Goal: Information Seeking & Learning: Understand process/instructions

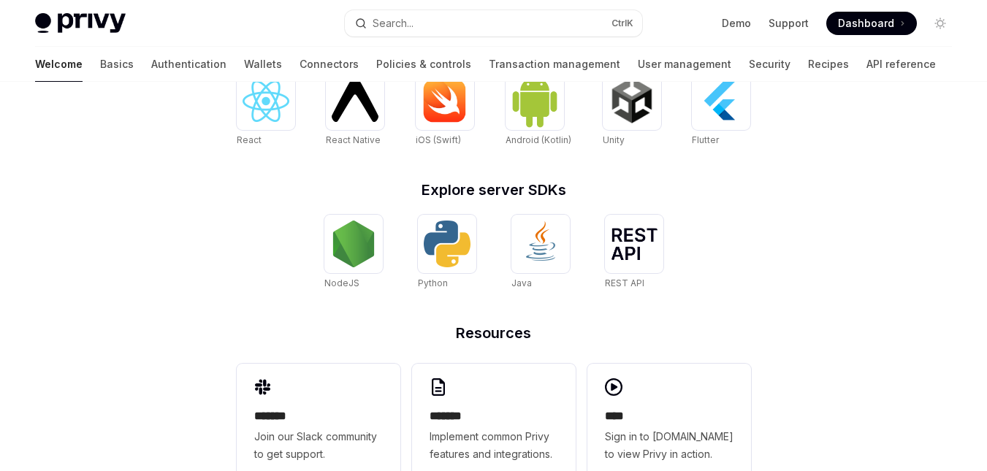
scroll to position [690, 0]
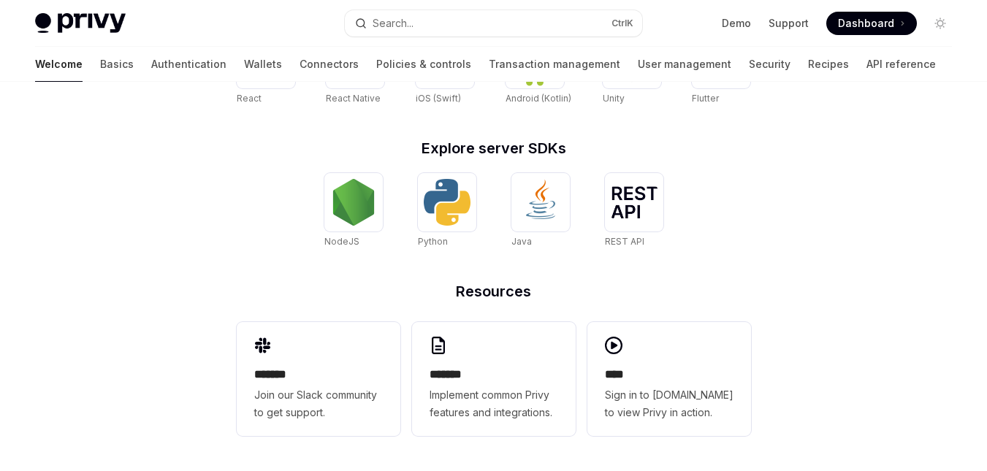
click at [515, 351] on div "******* Implement common Privy features and integrations." at bounding box center [494, 379] width 164 height 114
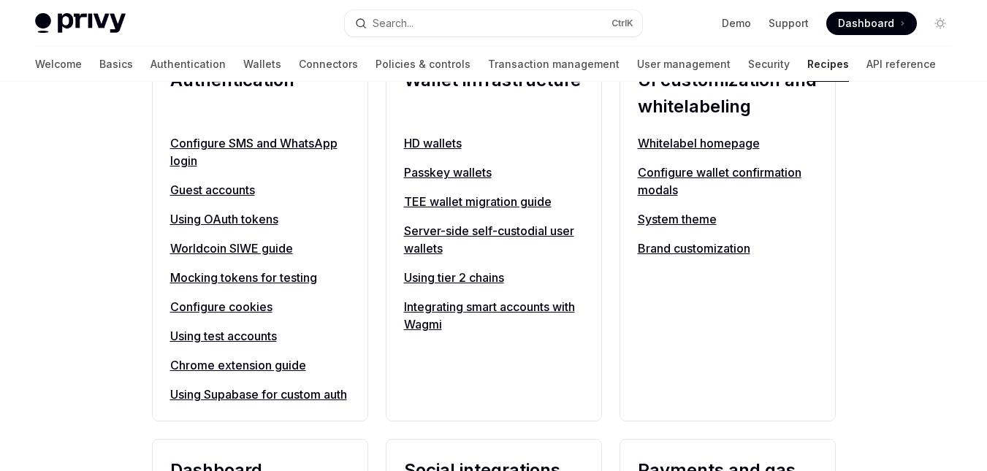
scroll to position [619, 0]
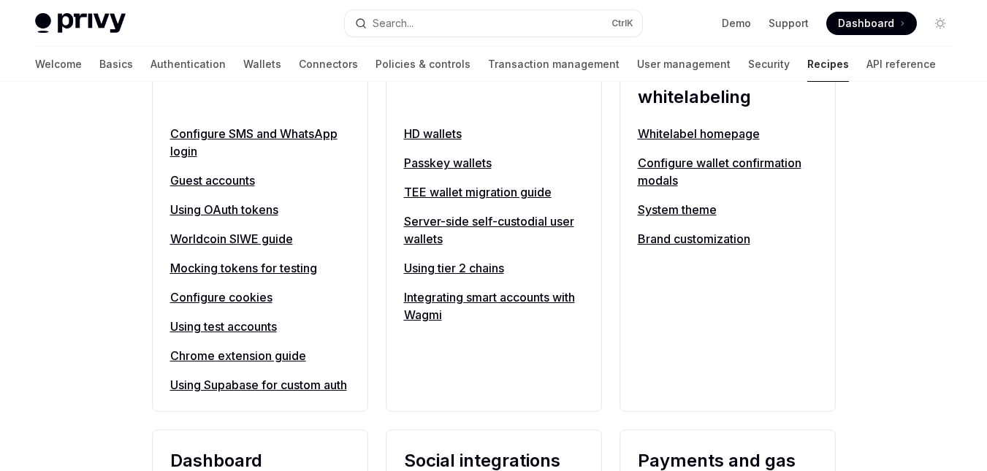
click at [680, 161] on link "Configure wallet confirmation modals" at bounding box center [728, 171] width 180 height 35
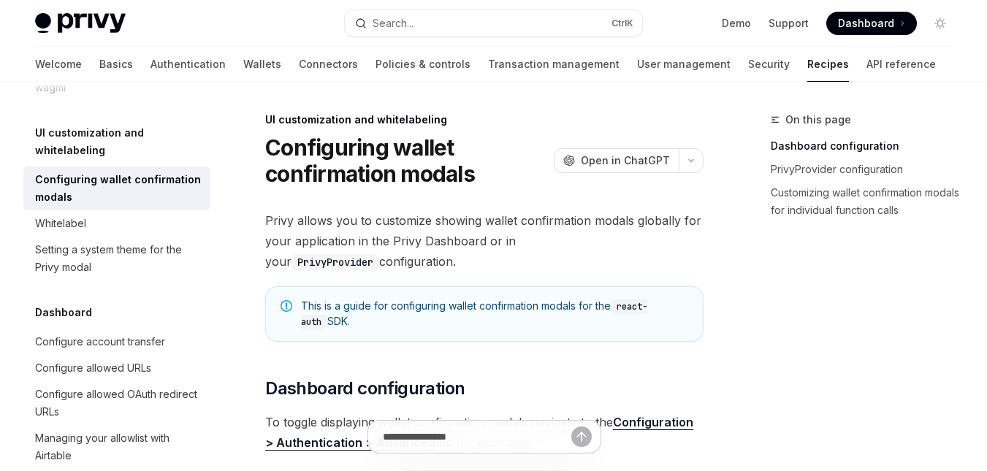
drag, startPoint x: 646, startPoint y: 162, endPoint x: 508, endPoint y: 191, distance: 140.4
drag, startPoint x: 630, startPoint y: 160, endPoint x: 554, endPoint y: 185, distance: 80.1
click at [554, 185] on div "Configuring wallet confirmation modals OpenAI Open in ChatGPT" at bounding box center [484, 160] width 438 height 53
drag, startPoint x: 643, startPoint y: 161, endPoint x: 598, endPoint y: 158, distance: 44.7
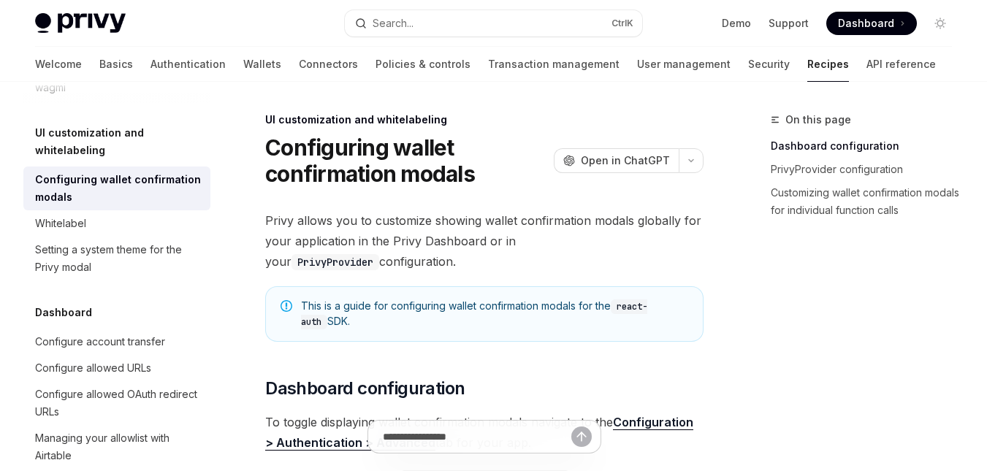
click at [598, 158] on span "Open in ChatGPT" at bounding box center [625, 160] width 89 height 15
click at [299, 61] on link "Connectors" at bounding box center [328, 64] width 59 height 35
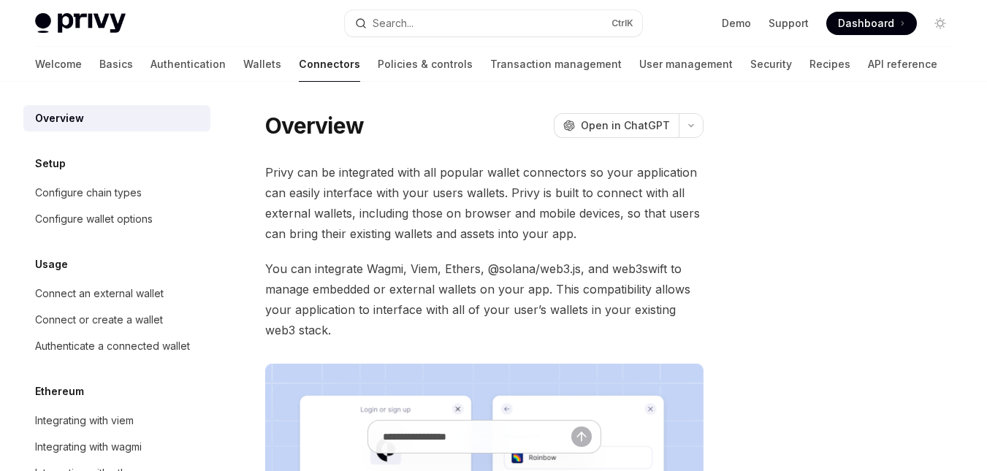
click at [639, 121] on span "Open in ChatGPT" at bounding box center [625, 125] width 89 height 15
click at [145, 189] on div "Configure chain types" at bounding box center [118, 193] width 167 height 18
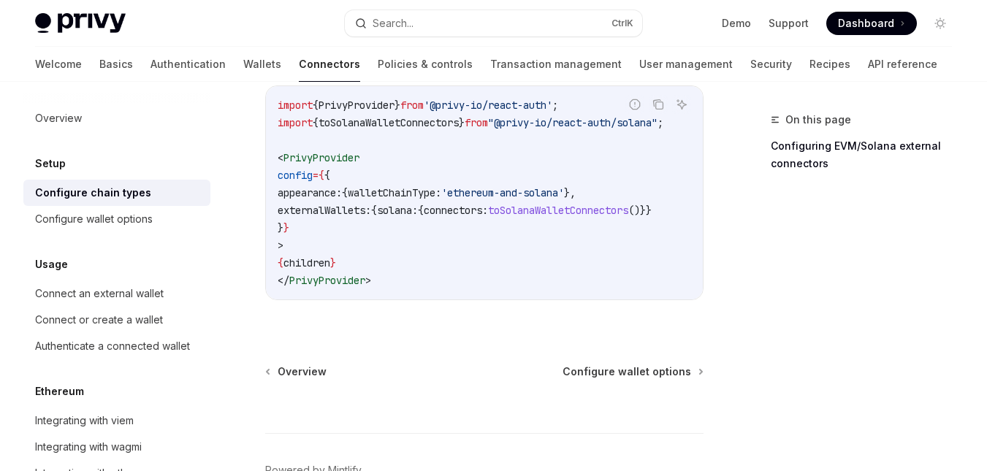
scroll to position [555, 0]
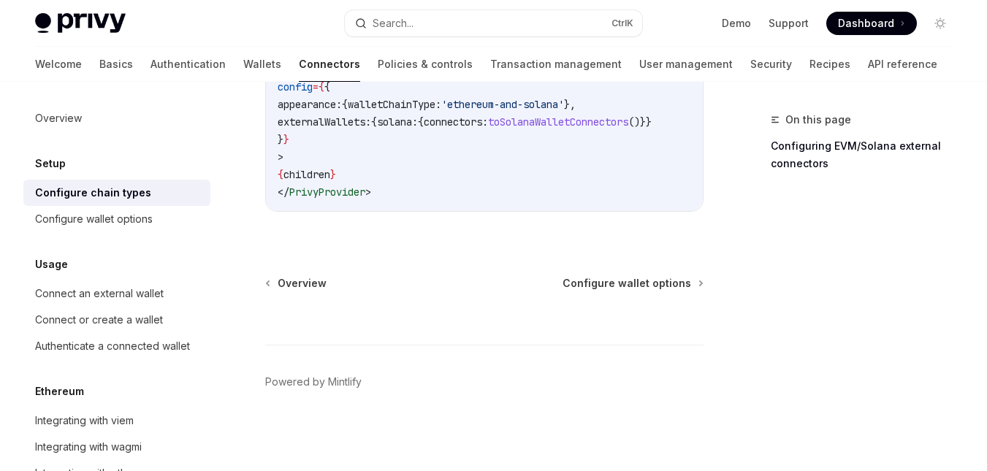
click at [129, 288] on div "Connect an external wallet" at bounding box center [99, 294] width 129 height 18
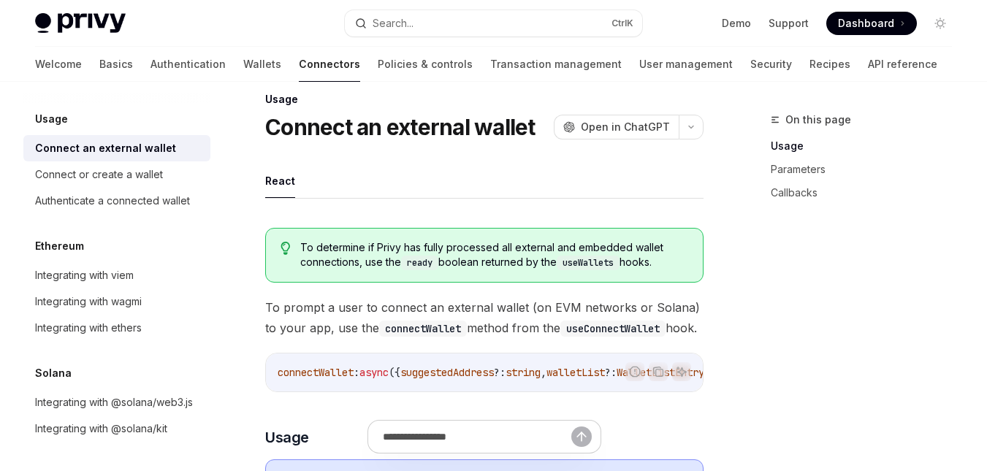
scroll to position [22, 0]
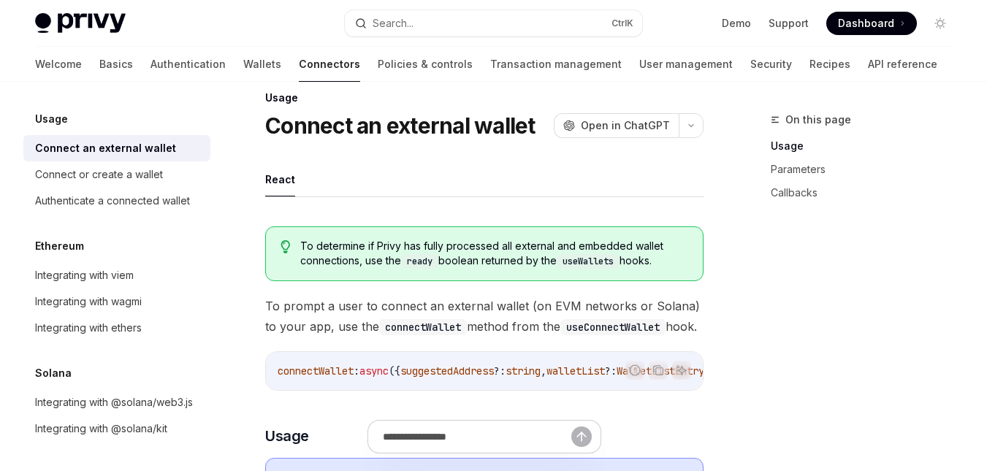
click at [148, 267] on div "Integrating with viem" at bounding box center [118, 276] width 167 height 18
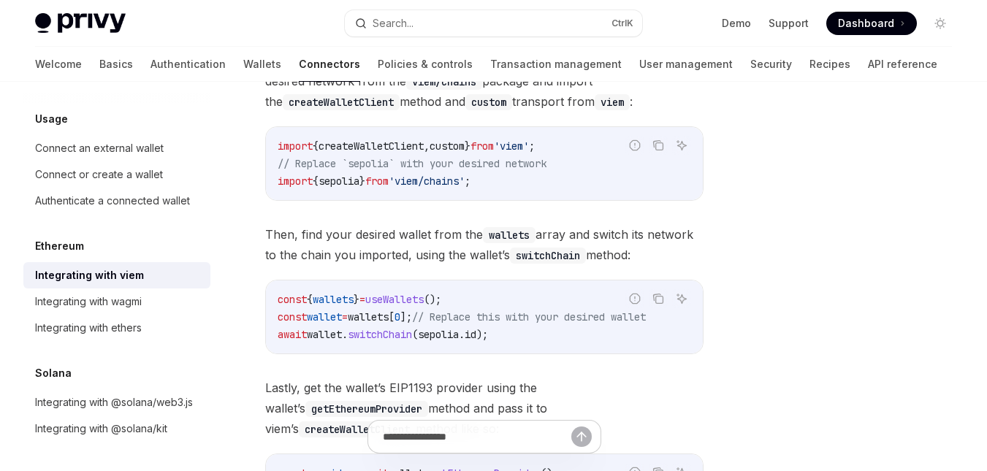
scroll to position [214, 0]
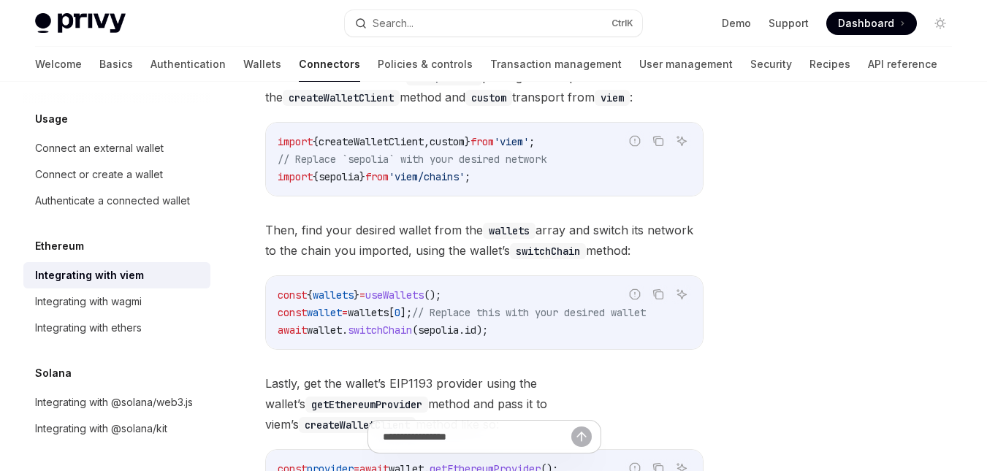
click at [142, 293] on div "Integrating with wagmi" at bounding box center [88, 302] width 107 height 18
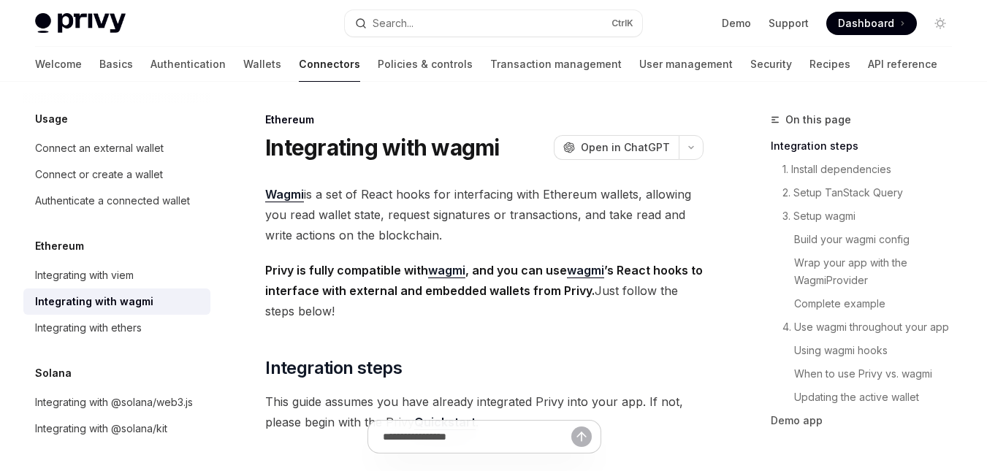
click at [130, 319] on div "Integrating with ethers" at bounding box center [88, 328] width 107 height 18
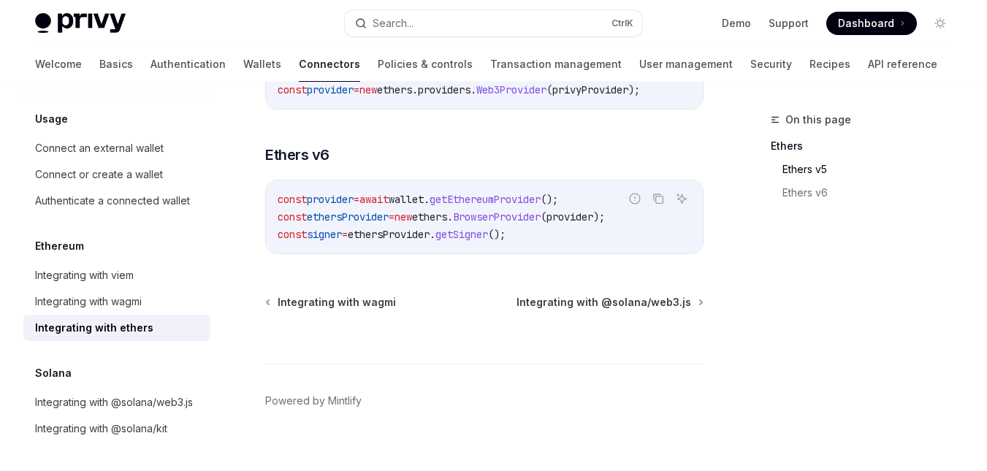
scroll to position [323, 0]
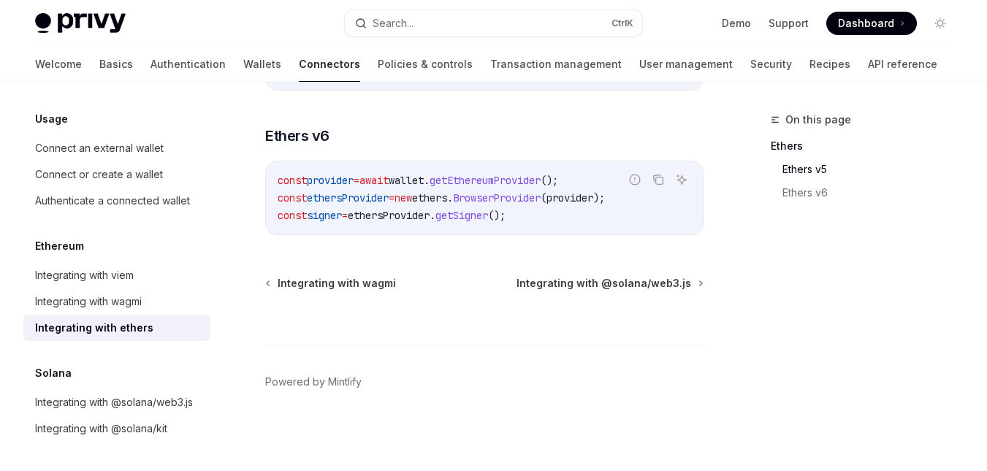
click at [148, 293] on div "Integrating with wagmi" at bounding box center [118, 302] width 167 height 18
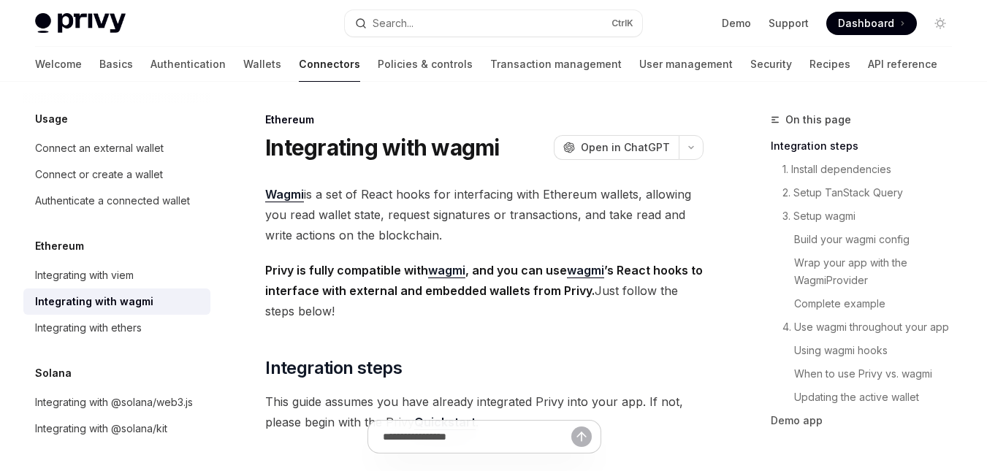
click at [619, 156] on button "OpenAI Open in ChatGPT" at bounding box center [616, 147] width 125 height 25
click at [116, 319] on div "Integrating with ethers" at bounding box center [88, 328] width 107 height 18
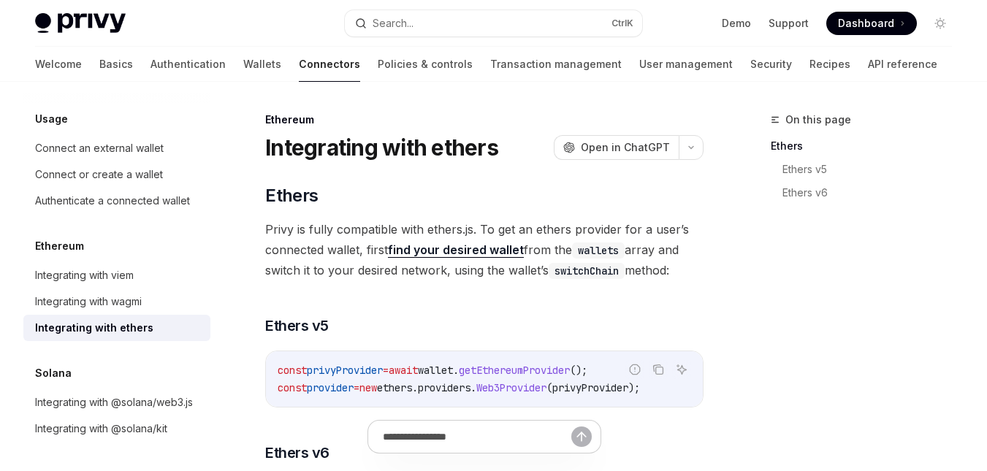
click at [139, 267] on div "Integrating with viem" at bounding box center [118, 276] width 167 height 18
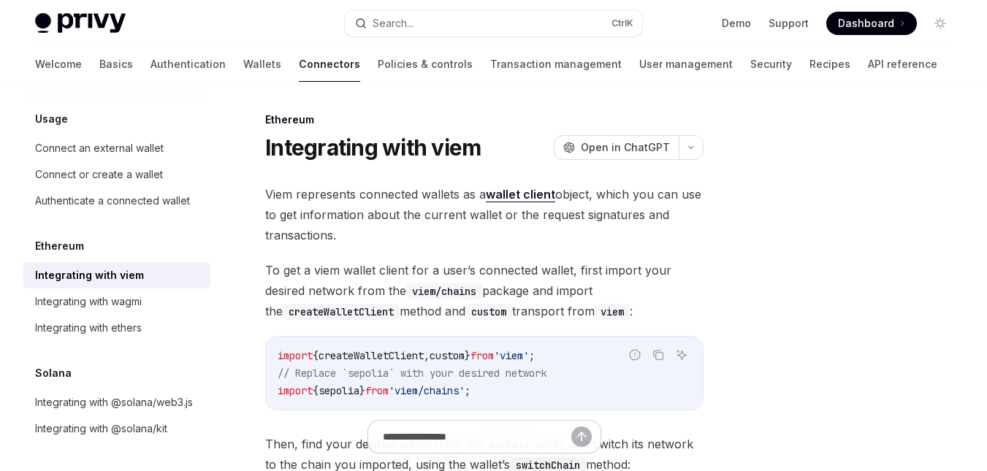
type textarea "*"
click at [868, 24] on span "Dashboard" at bounding box center [866, 23] width 56 height 15
